Goal: Task Accomplishment & Management: Use online tool/utility

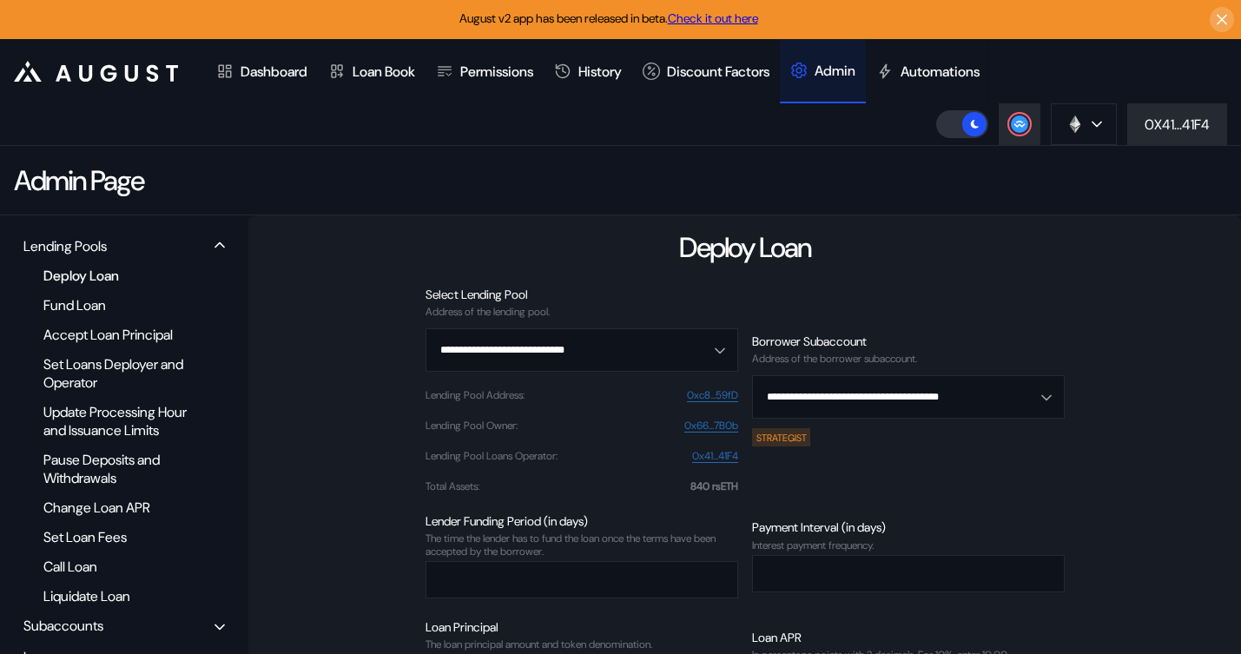
click at [88, 264] on div "Deploy Loan Fund Loan Accept Loan Principal Set Loans Deployer and Operator Upd…" at bounding box center [124, 436] width 214 height 344
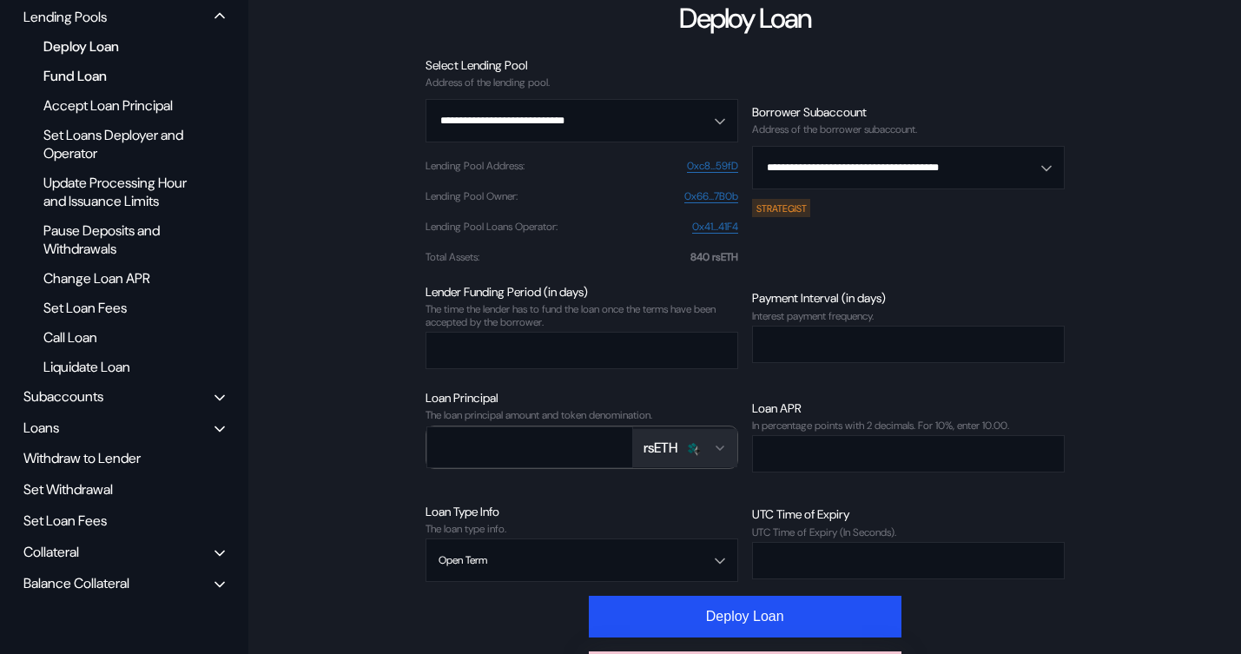
click at [88, 76] on div "Fund Loan" at bounding box center [118, 75] width 167 height 23
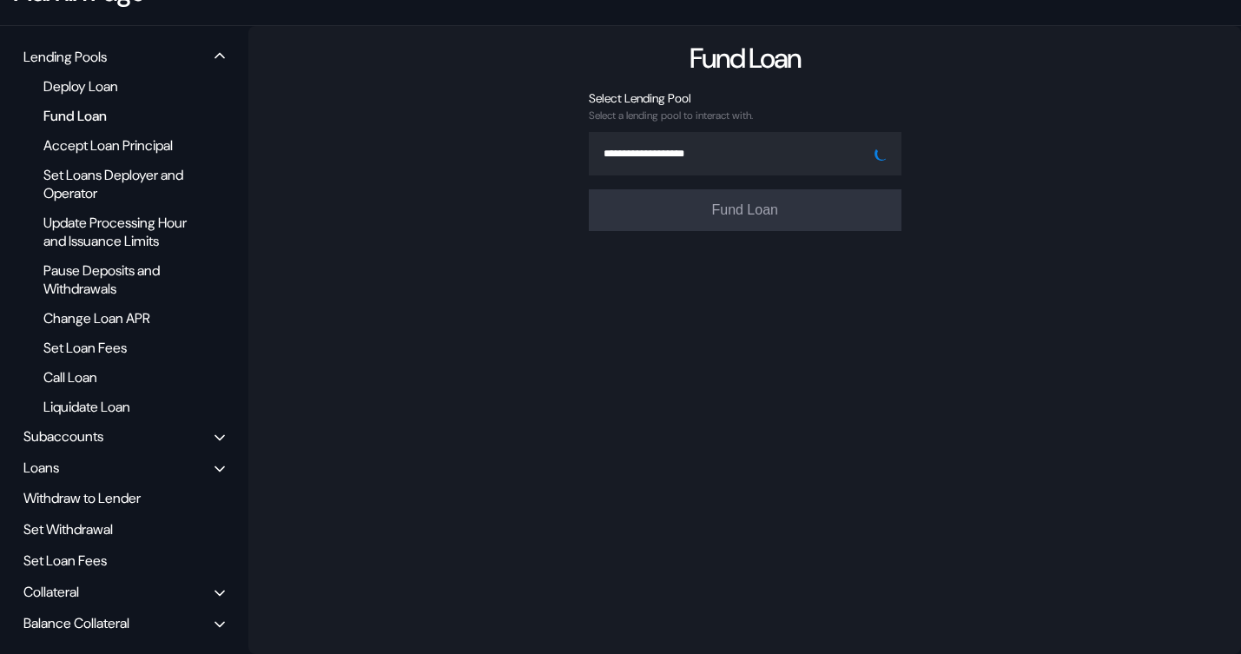
scroll to position [207, 0]
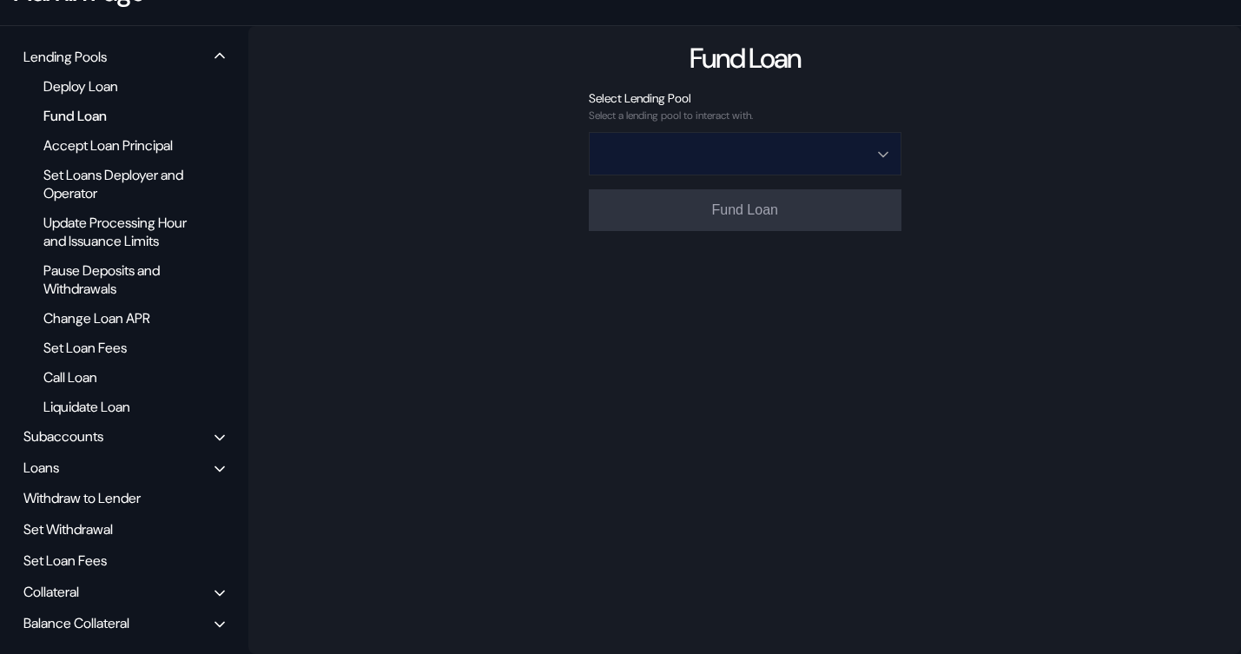
click at [764, 133] on input "Open menu" at bounding box center [736, 154] width 268 height 42
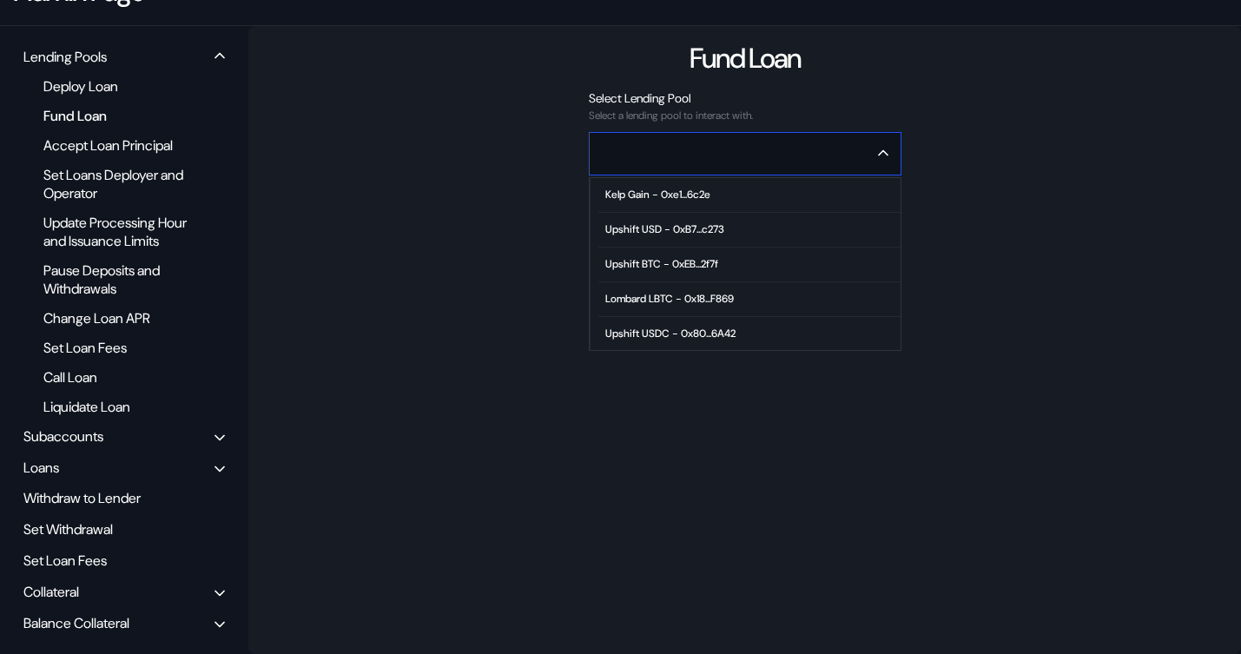
scroll to position [106, 0]
click at [695, 246] on span "High Growth ETH - 0xc8...59fD" at bounding box center [750, 263] width 302 height 35
type input "**********"
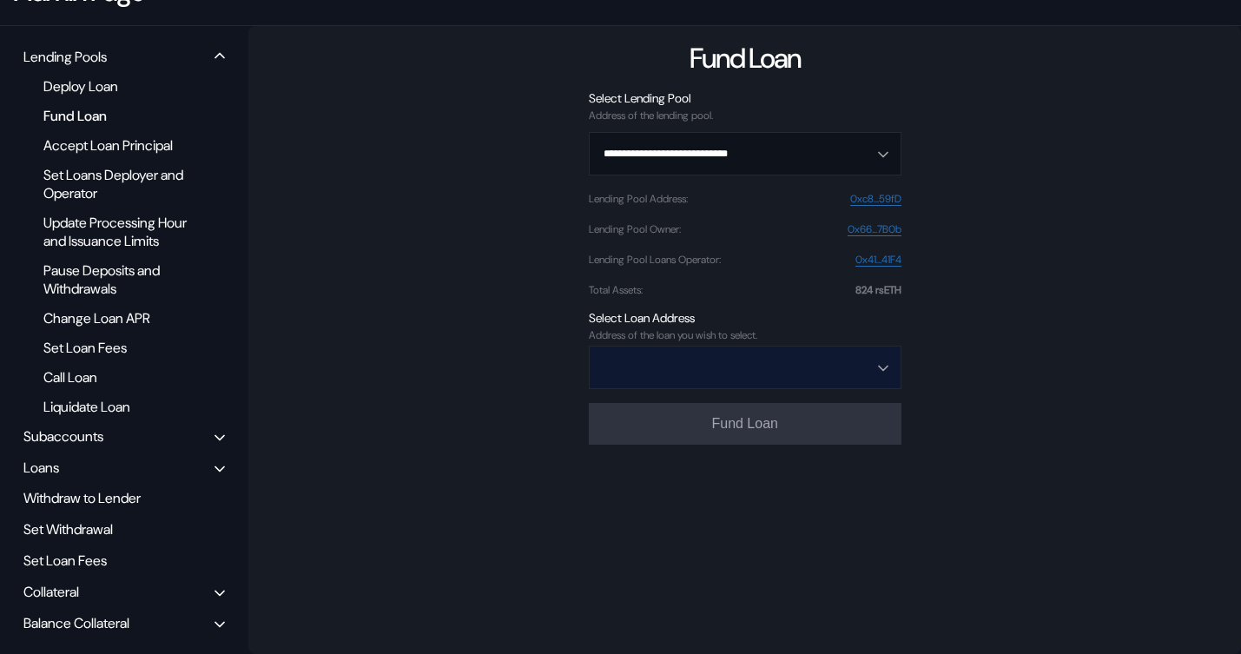
click at [750, 347] on input "Open menu" at bounding box center [736, 368] width 268 height 42
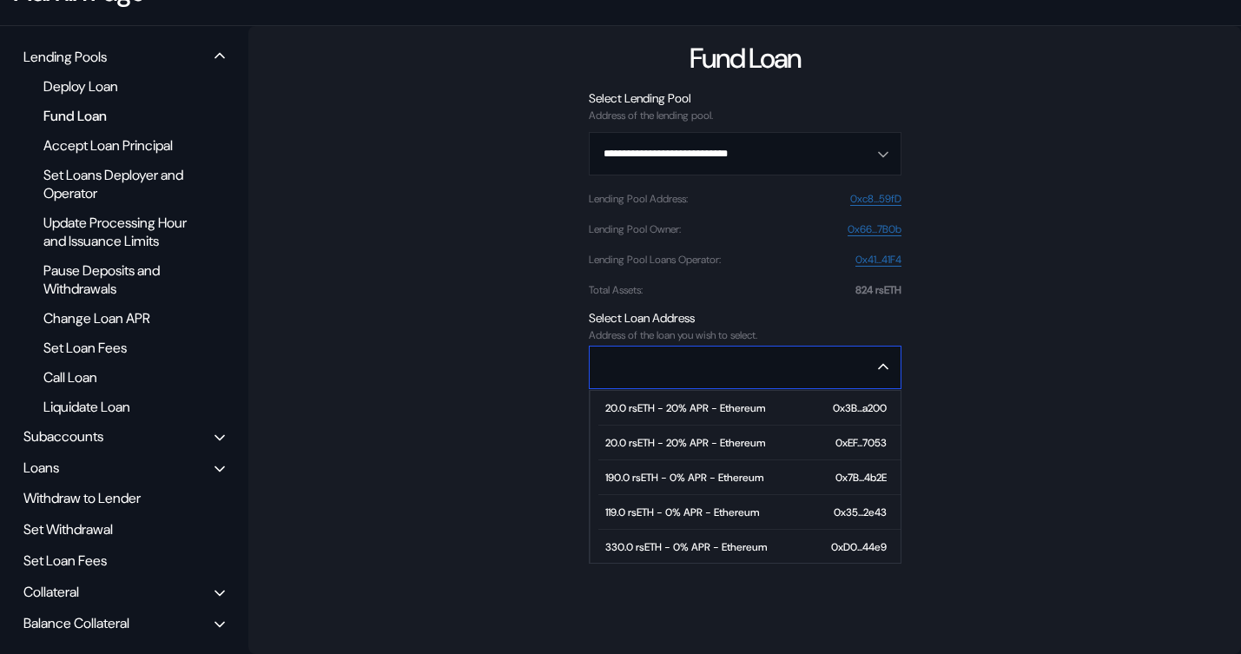
scroll to position [141, 0]
click at [670, 539] on div "650.0 rsETH - 0% APR - Ethereum" at bounding box center [686, 545] width 162 height 12
type input "**********"
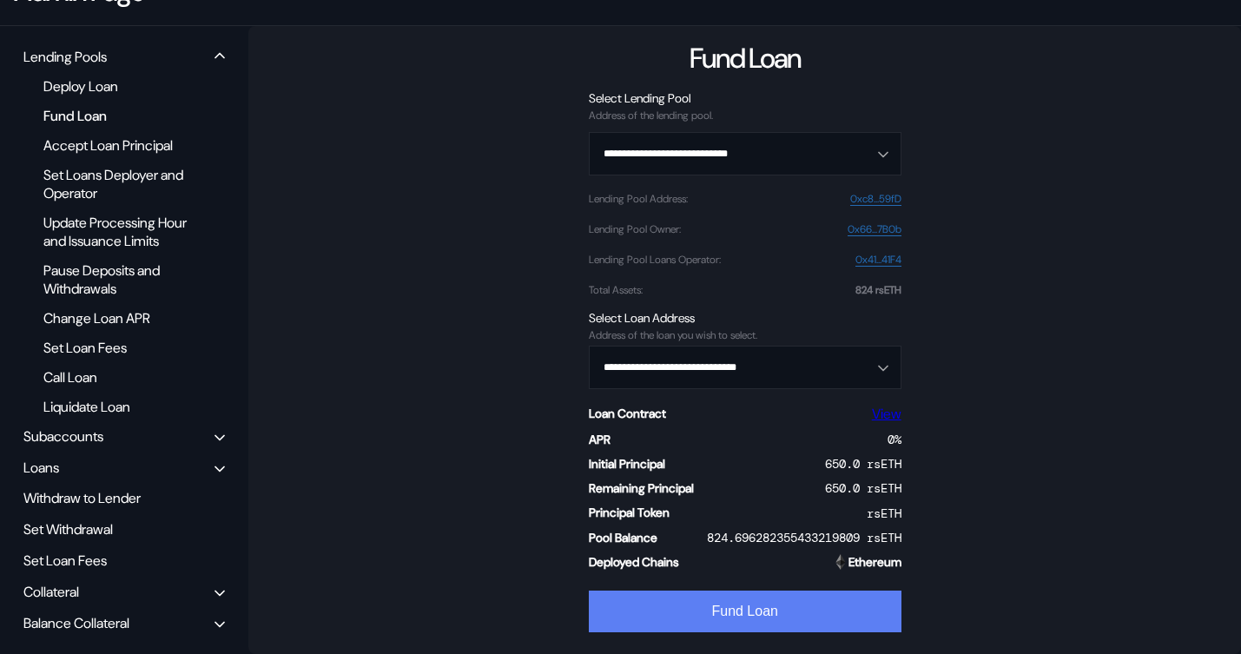
click at [676, 605] on button "Fund Loan" at bounding box center [745, 612] width 313 height 42
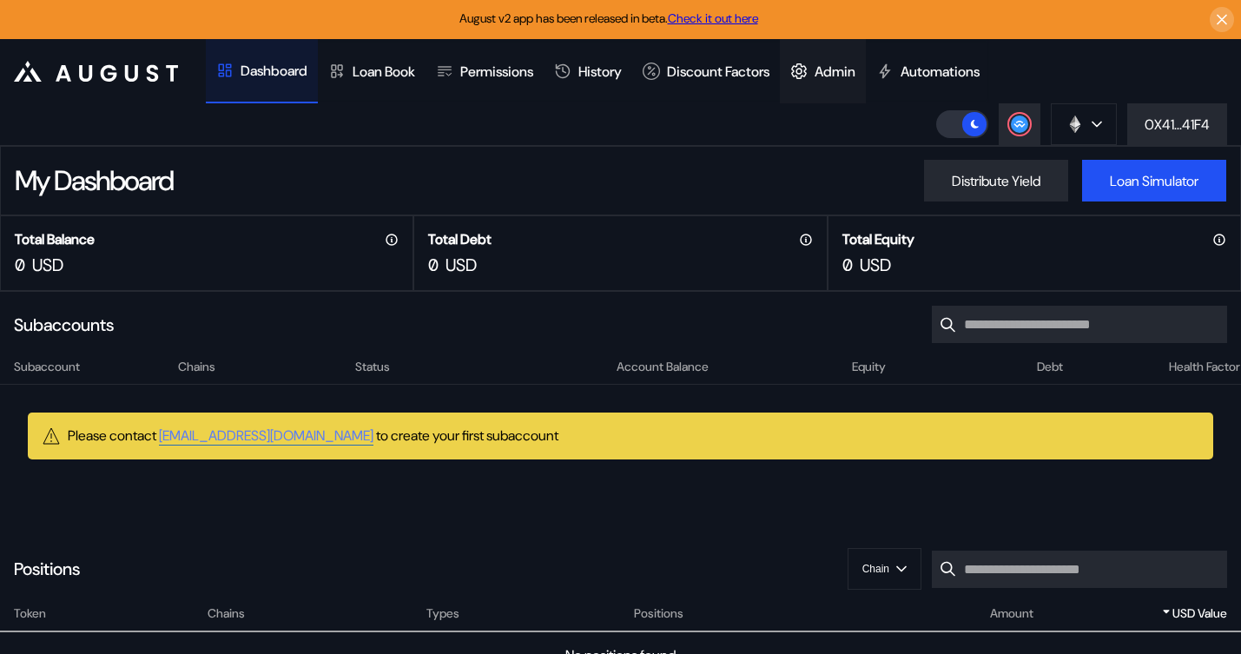
click at [856, 68] on div "Admin" at bounding box center [835, 72] width 41 height 18
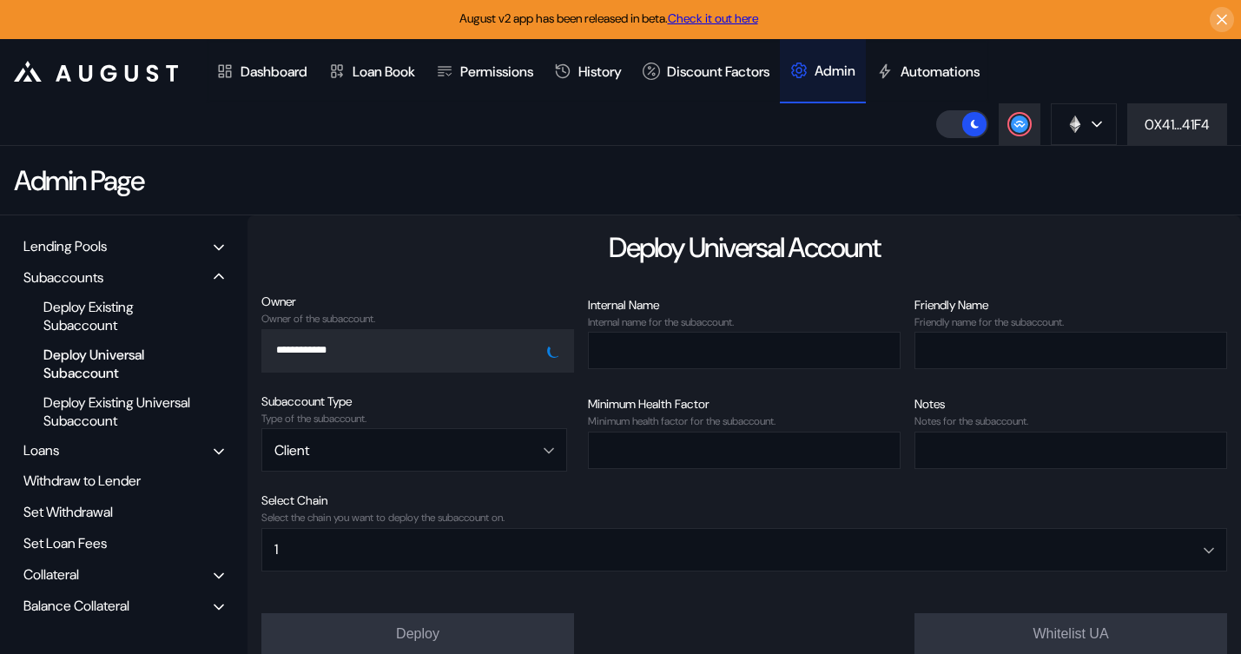
click at [52, 247] on div "Lending Pools" at bounding box center [64, 246] width 83 height 18
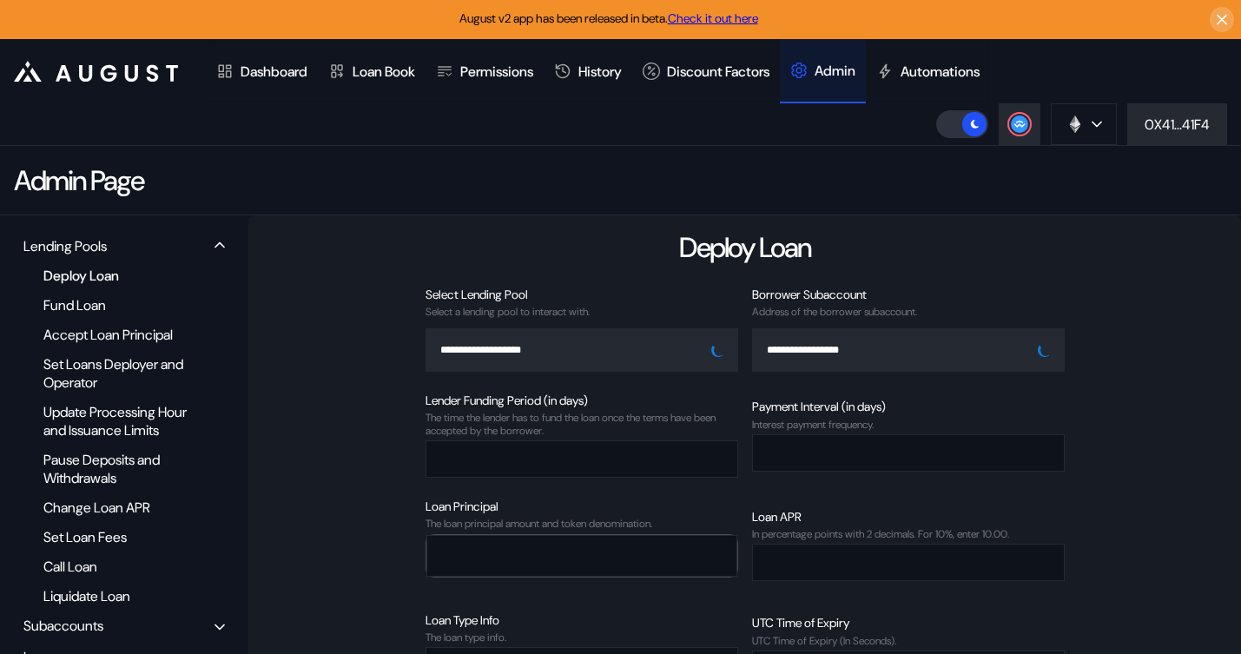
click at [72, 290] on div "Deploy Loan Fund Loan Accept Loan Principal Set Loans Deployer and Operator Upd…" at bounding box center [124, 436] width 214 height 344
click at [72, 301] on div "Fund Loan" at bounding box center [118, 305] width 167 height 23
